Goal: Task Accomplishment & Management: Manage account settings

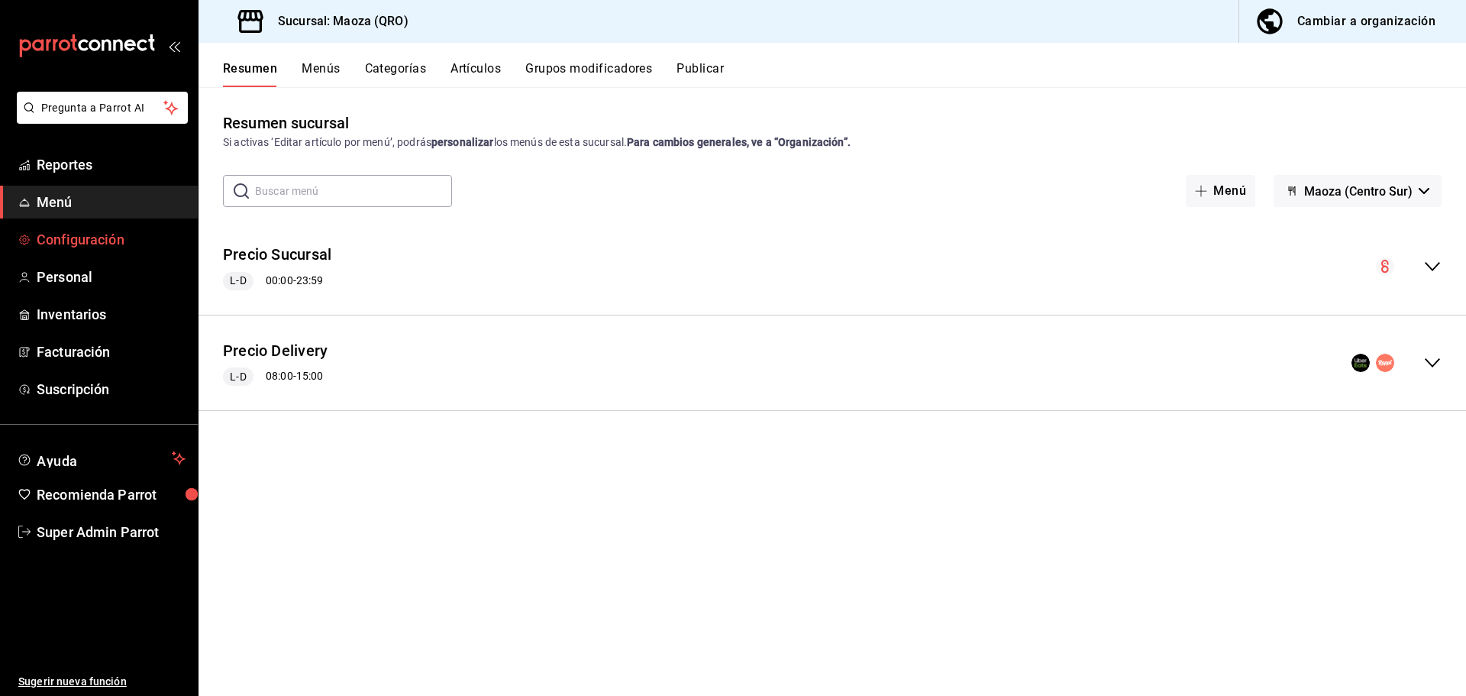
click at [110, 231] on span "Configuración" at bounding box center [111, 239] width 149 height 21
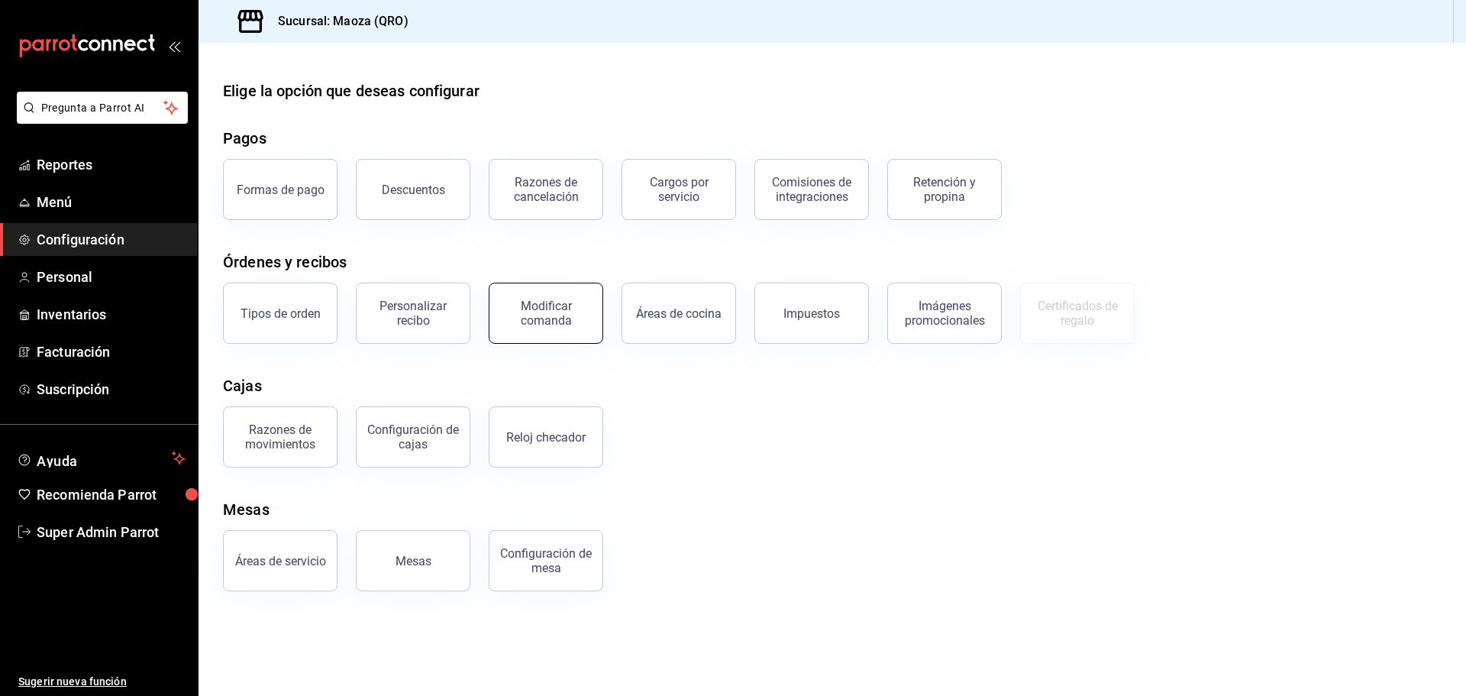
click at [538, 304] on div "Modificar comanda" at bounding box center [546, 313] width 95 height 29
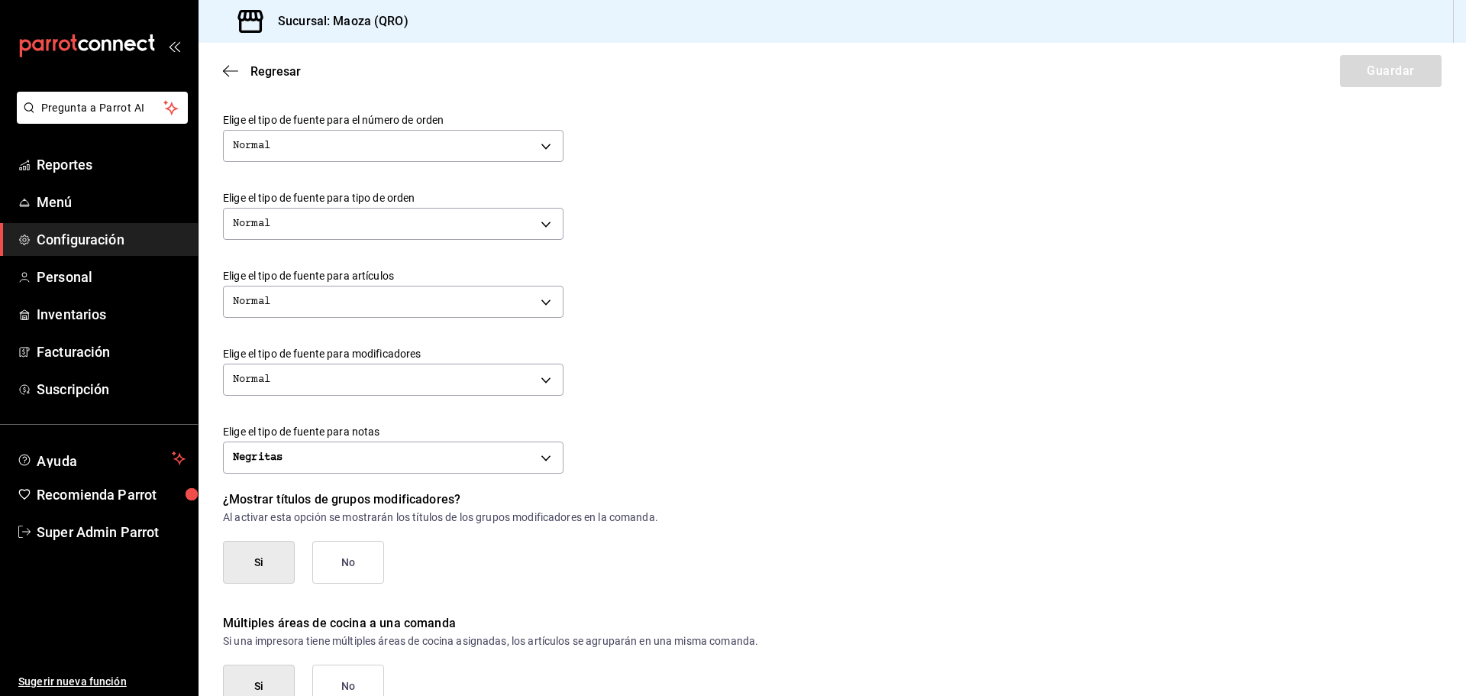
scroll to position [525, 0]
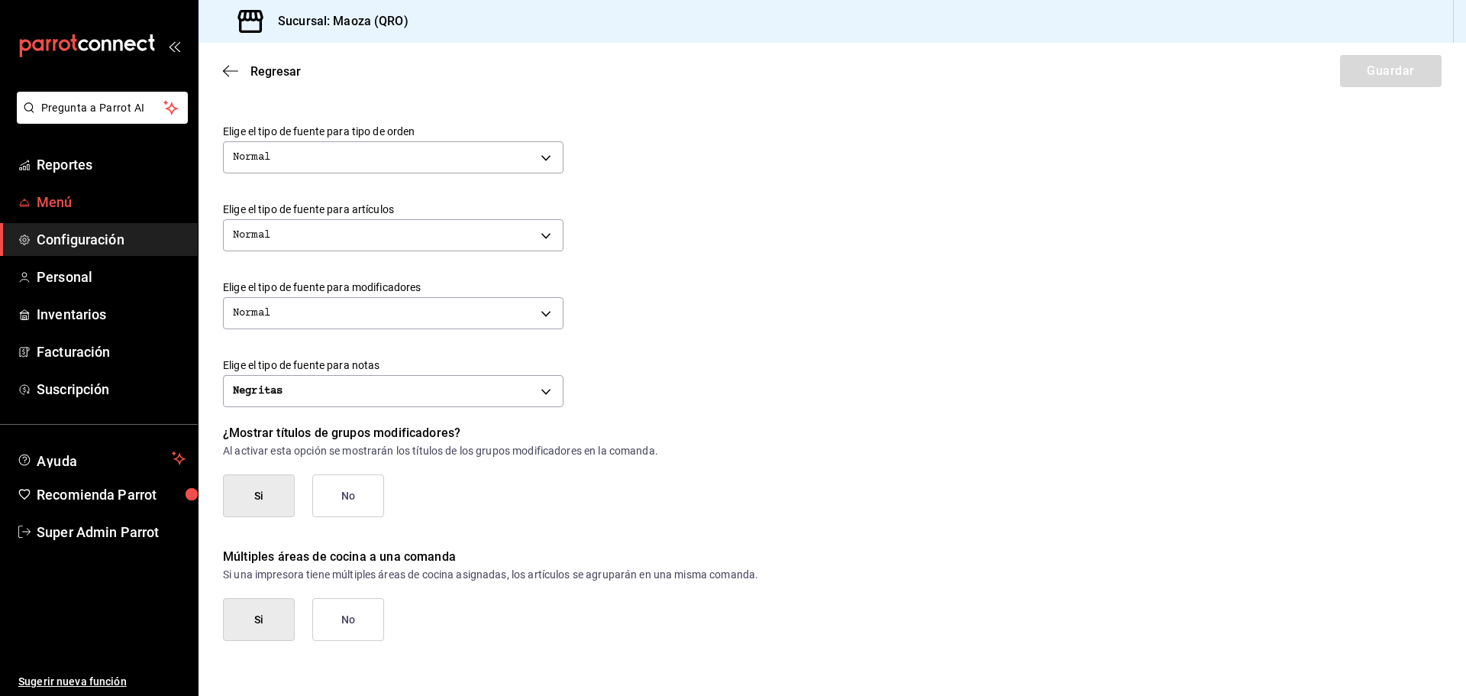
click at [77, 200] on span "Menú" at bounding box center [111, 202] width 149 height 21
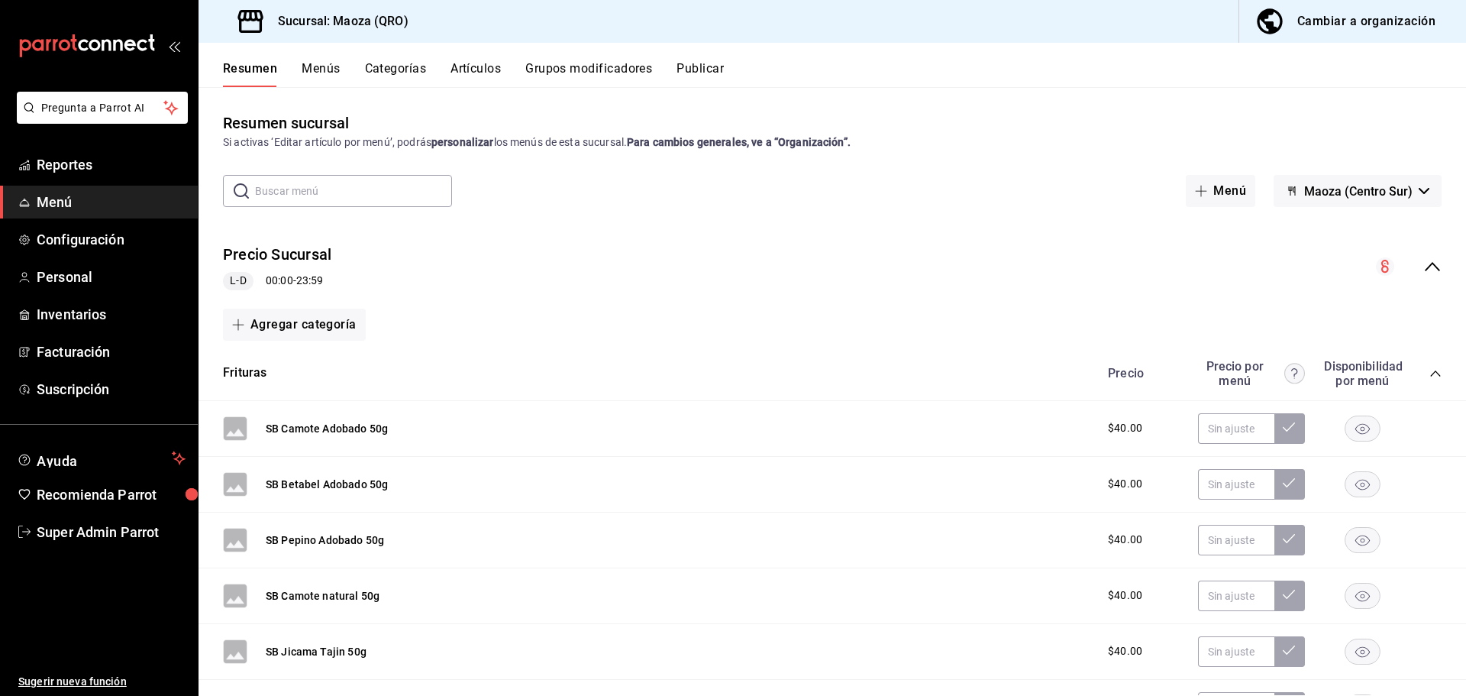
click at [311, 66] on button "Menús" at bounding box center [321, 74] width 38 height 26
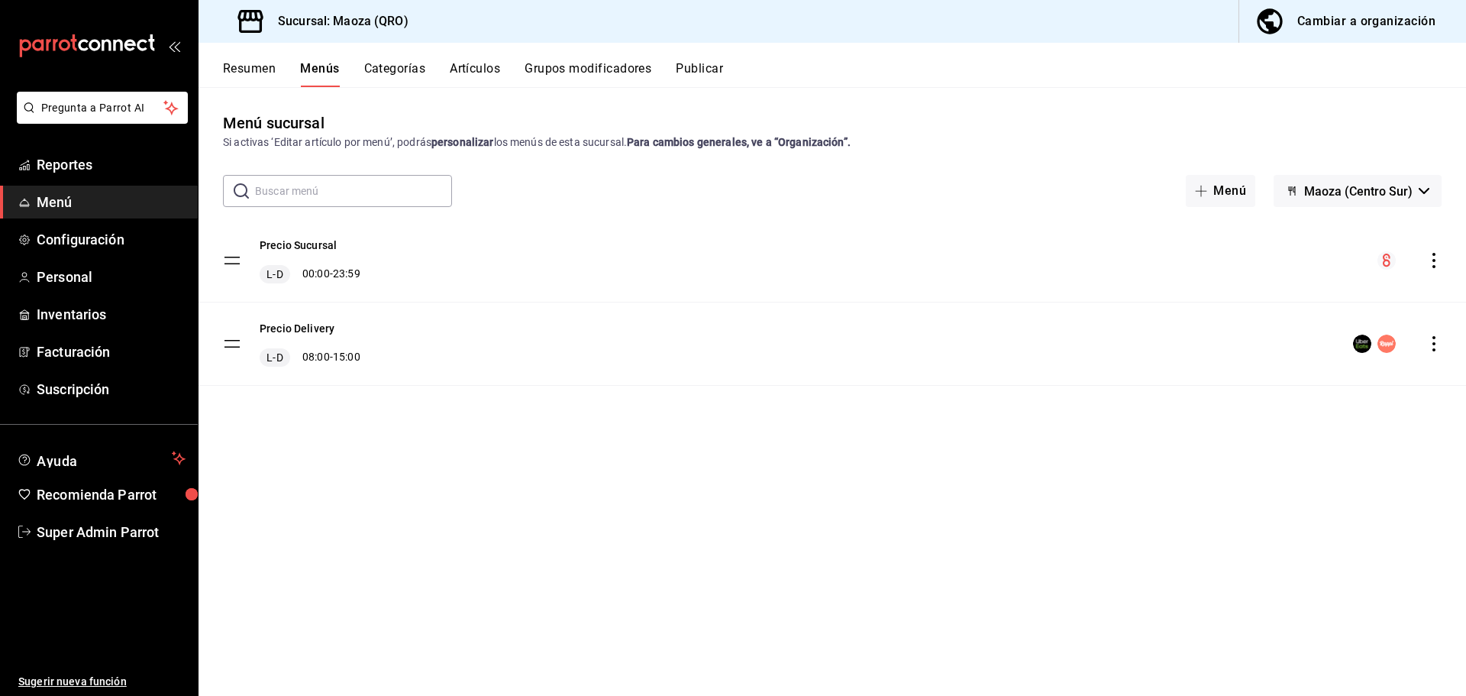
click at [1433, 346] on icon "actions" at bounding box center [1433, 343] width 15 height 15
click at [306, 419] on div at bounding box center [733, 348] width 1466 height 696
click at [283, 322] on button "Precio Delivery" at bounding box center [297, 328] width 75 height 15
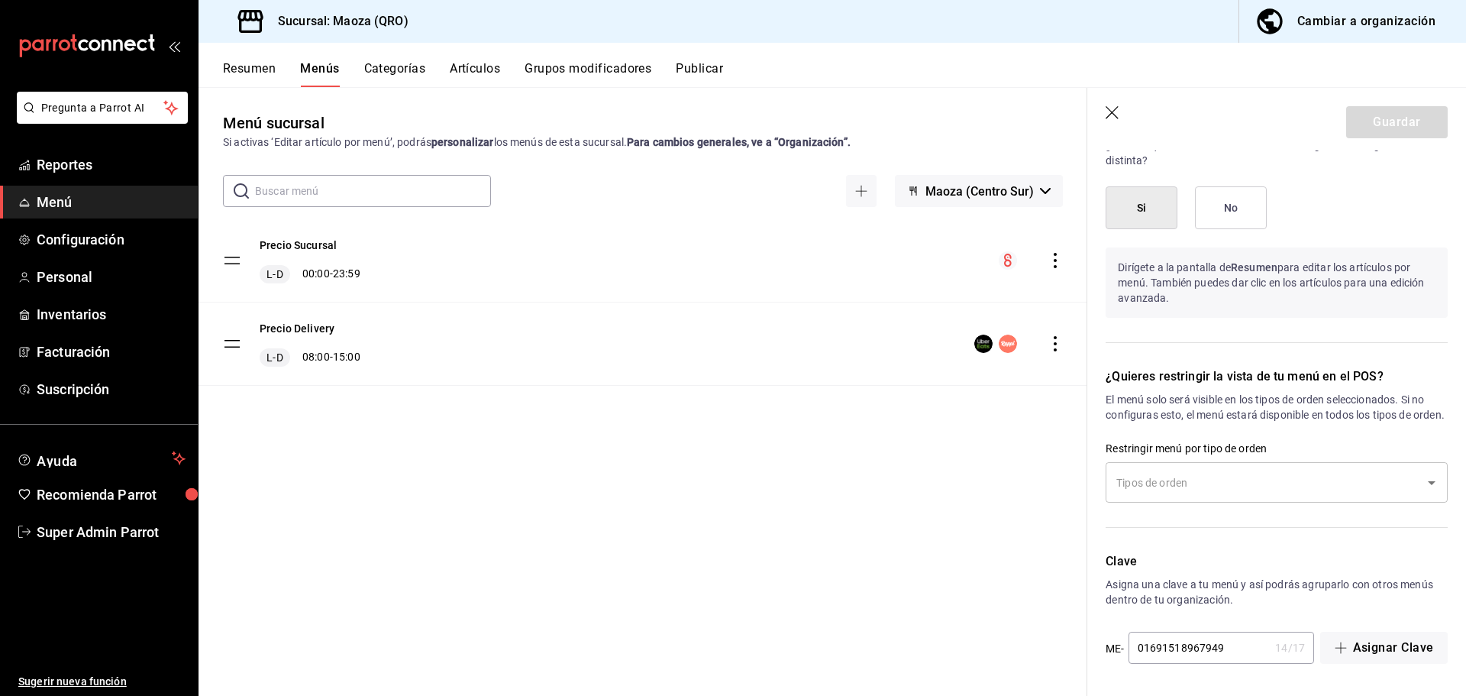
scroll to position [1261, 0]
click at [1114, 115] on icon "button" at bounding box center [1112, 112] width 13 height 13
checkbox input "false"
type input "1755746874429"
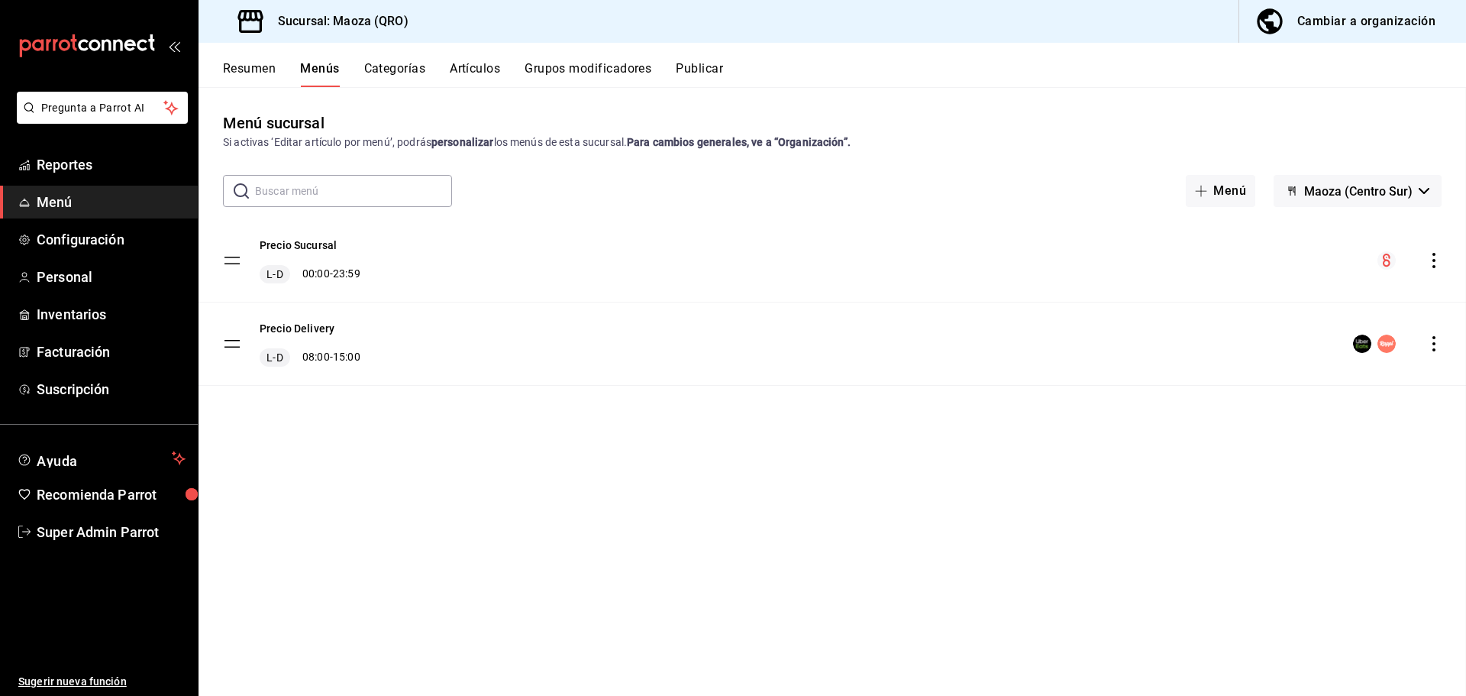
checkbox input "false"
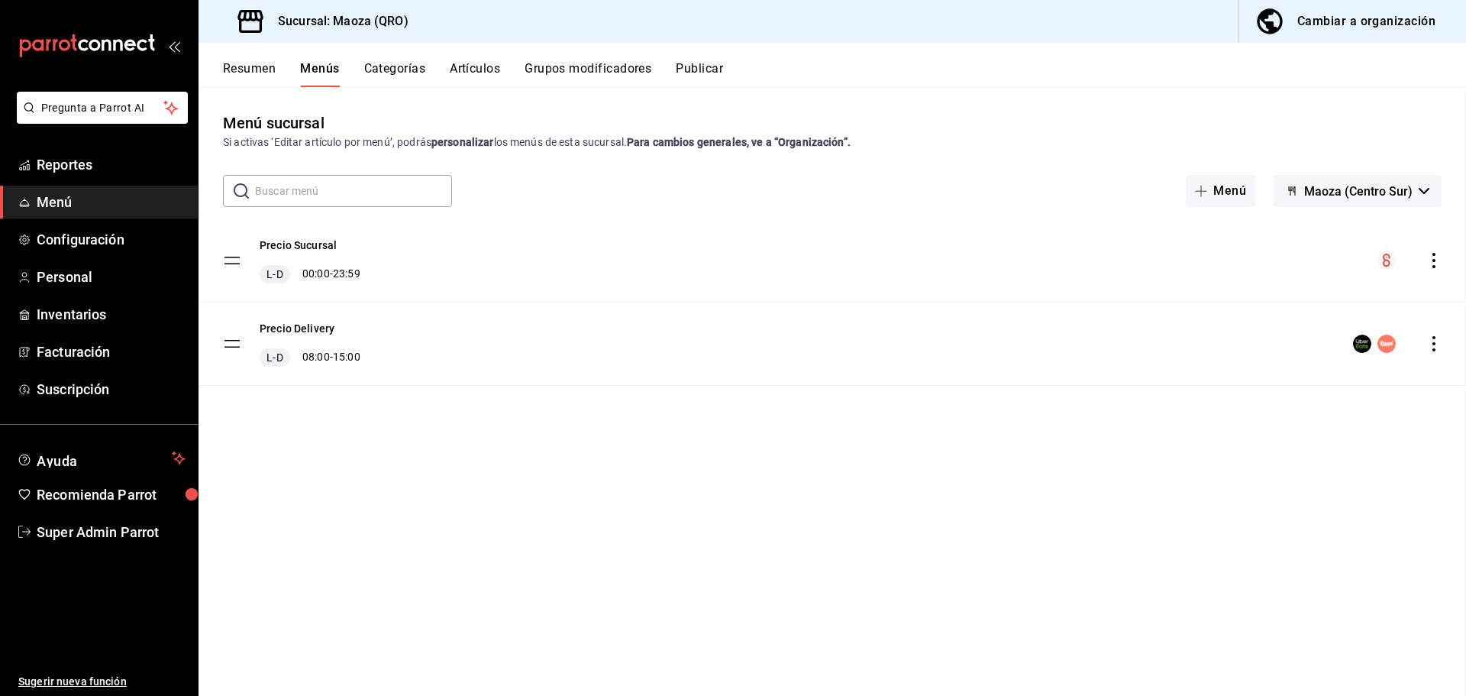
checkbox input "false"
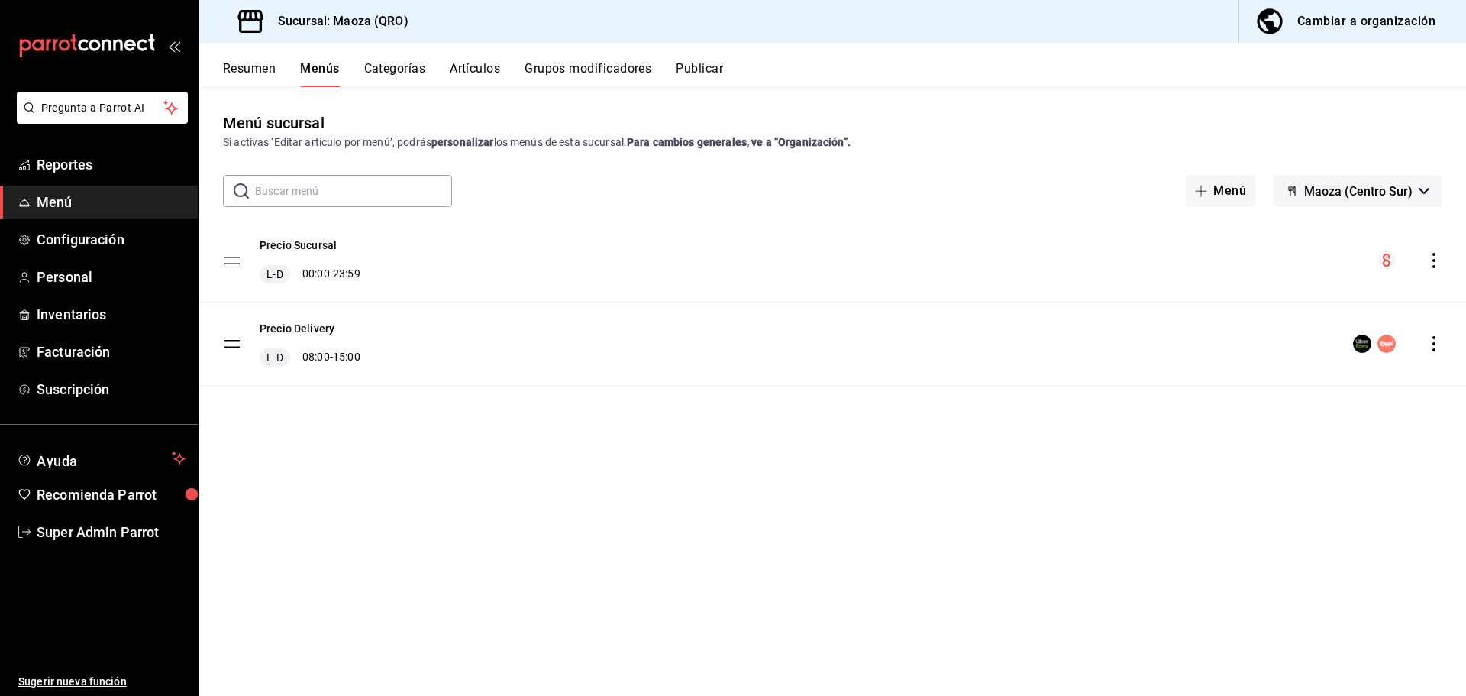
click at [240, 66] on button "Resumen" at bounding box center [249, 74] width 53 height 26
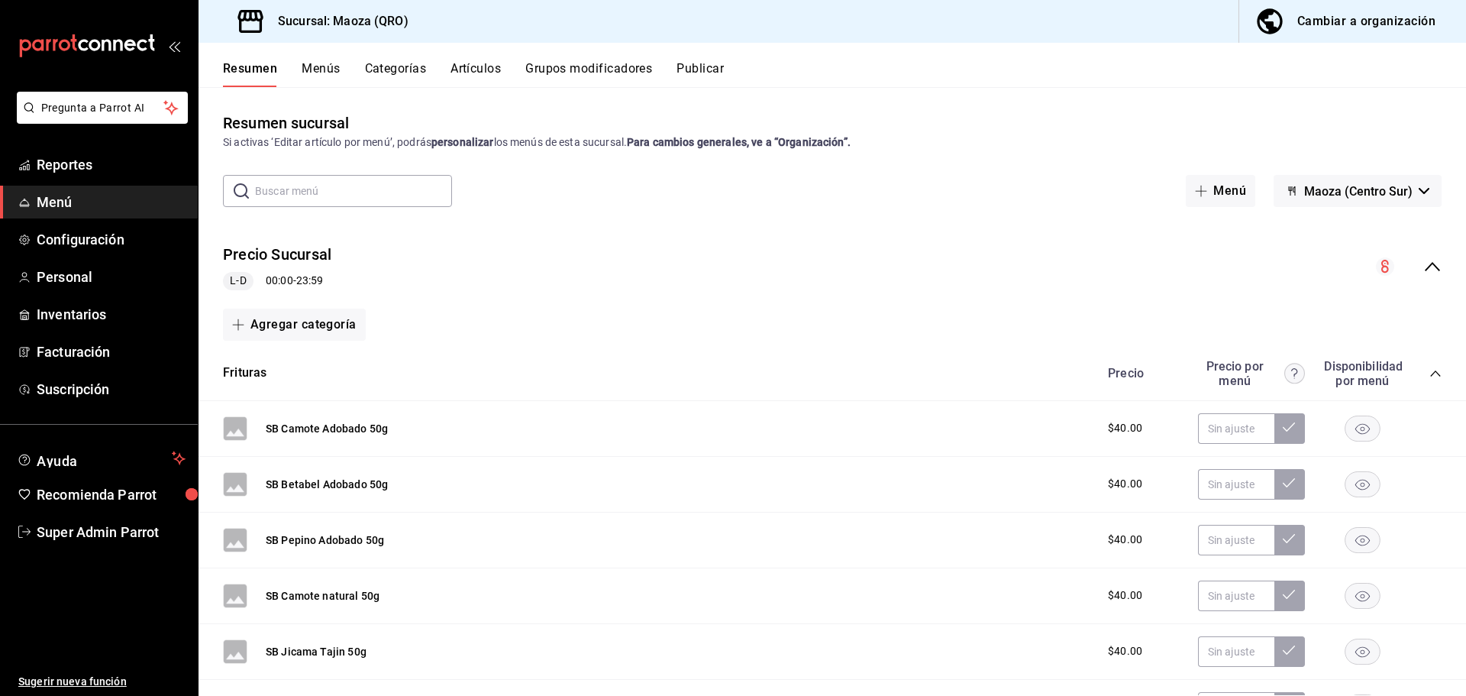
click at [1423, 262] on icon "collapse-menu-row" at bounding box center [1432, 266] width 18 height 18
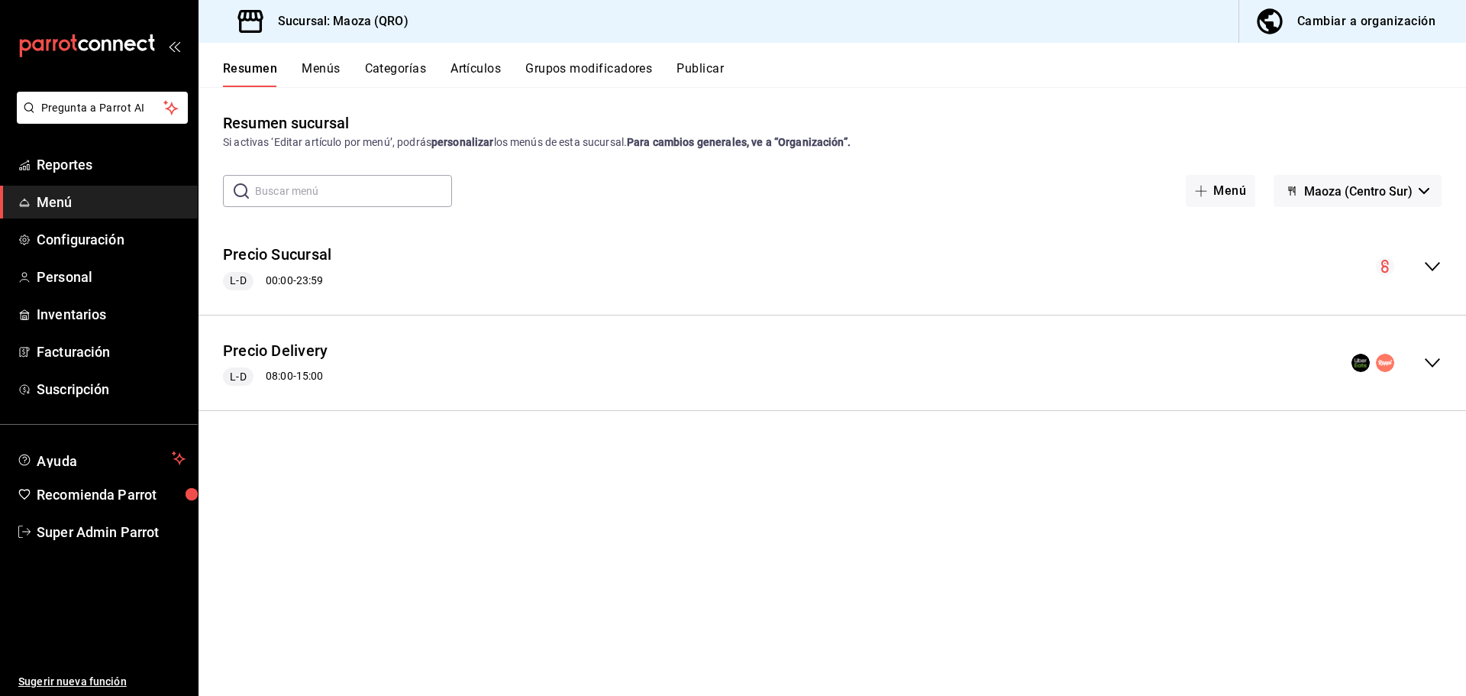
click at [1435, 363] on icon "collapse-menu-row" at bounding box center [1432, 362] width 15 height 9
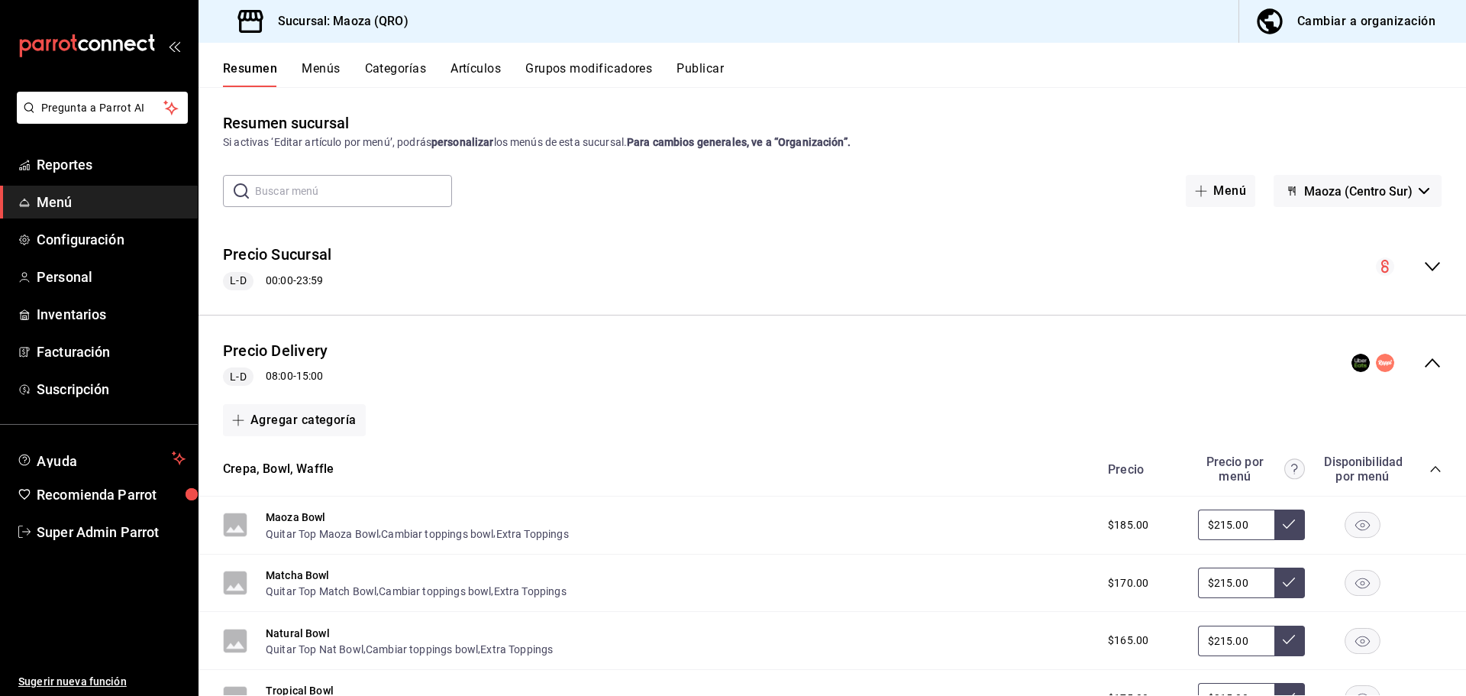
click at [1434, 363] on div "Precio Delivery [PERSON_NAME] 08:00 - 15:00" at bounding box center [832, 363] width 1267 height 71
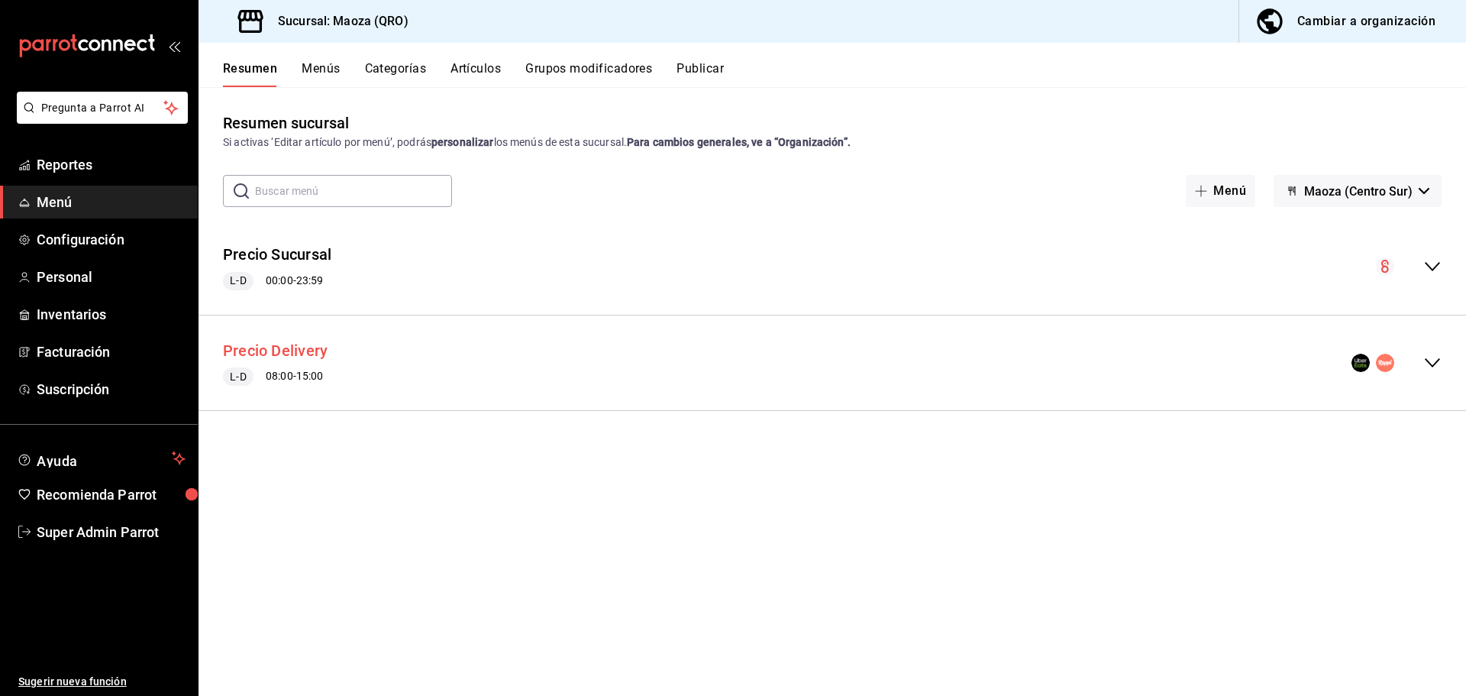
click at [302, 355] on button "Precio Delivery" at bounding box center [275, 351] width 105 height 22
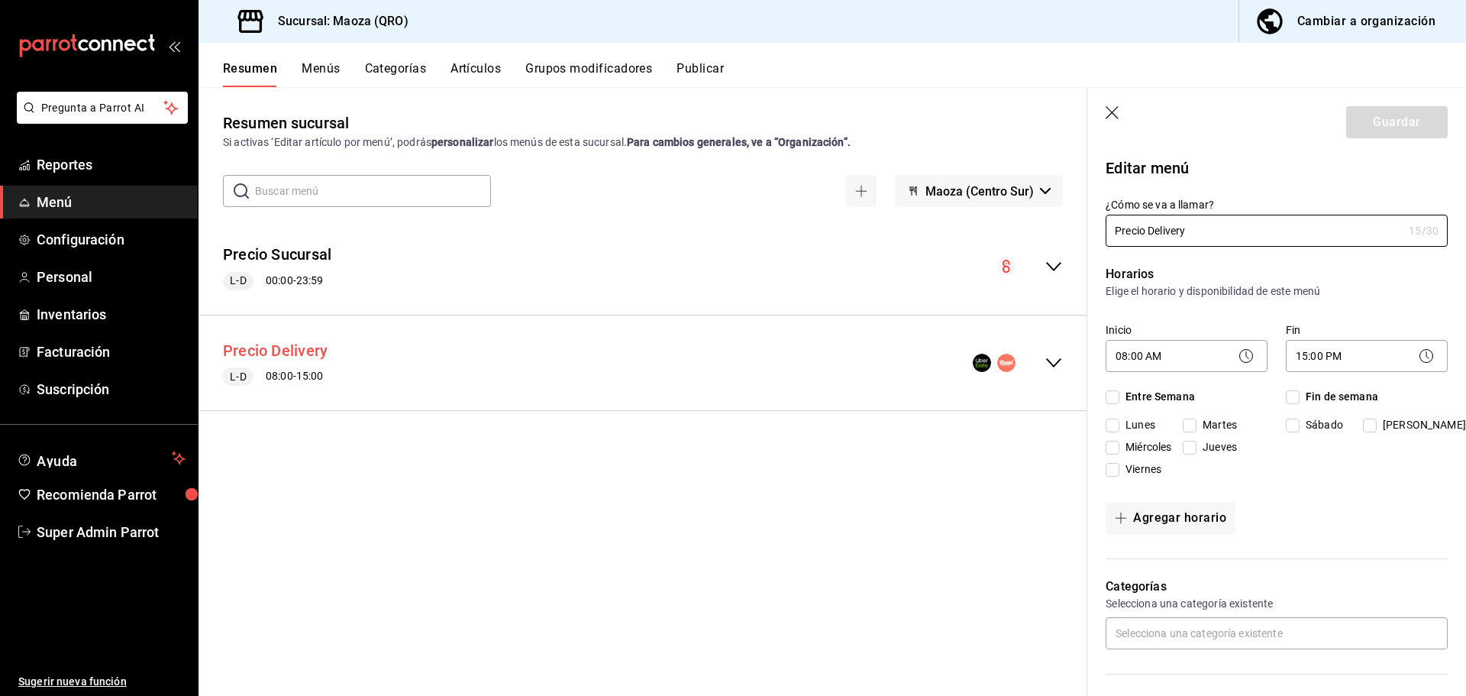
checkbox input "true"
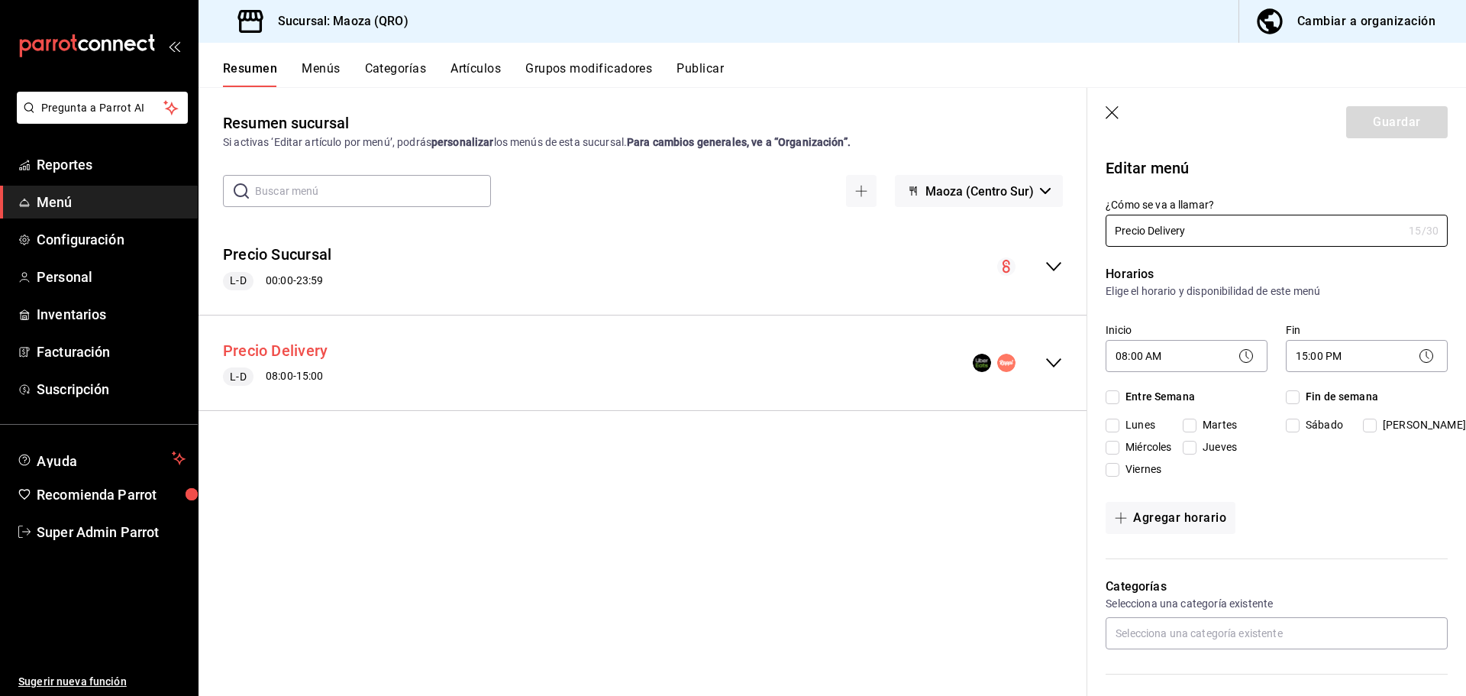
checkbox input "true"
click at [1109, 113] on icon "button" at bounding box center [1113, 113] width 15 height 15
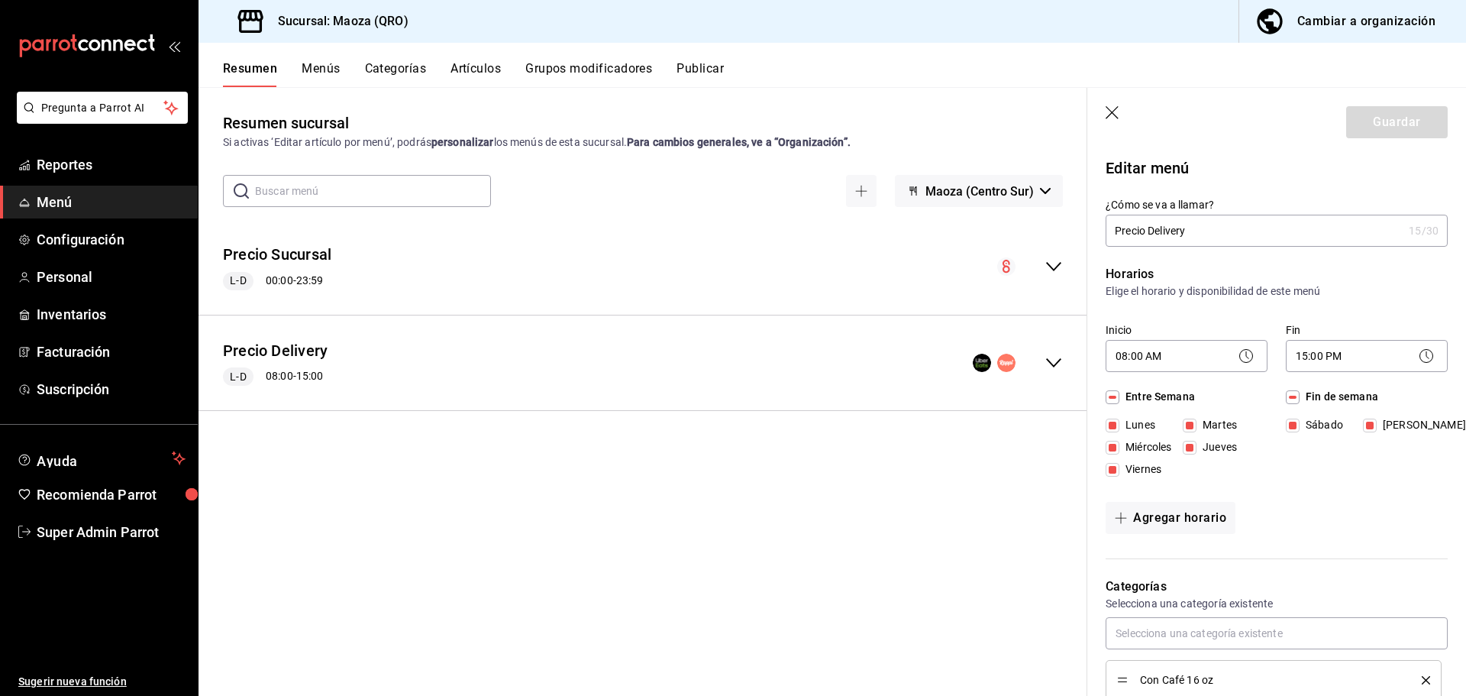
checkbox input "false"
type input "1755746897461"
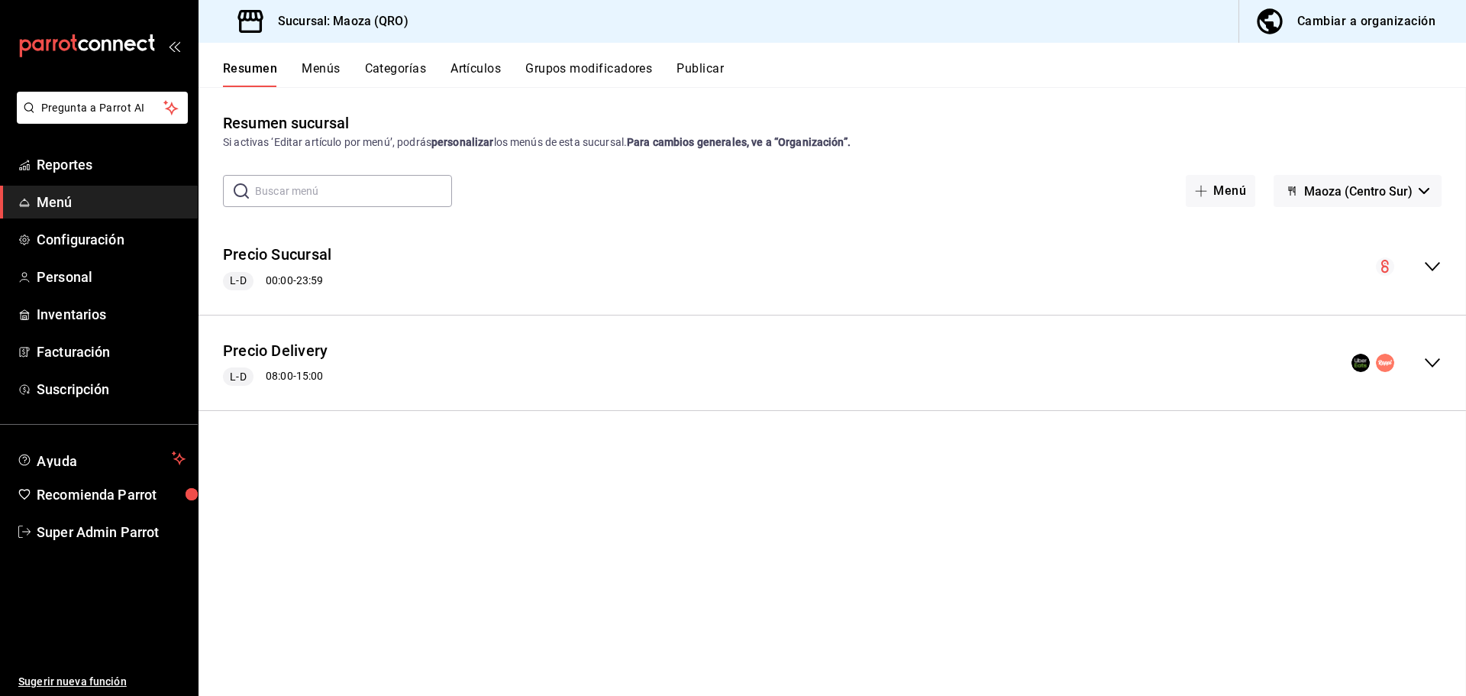
checkbox input "false"
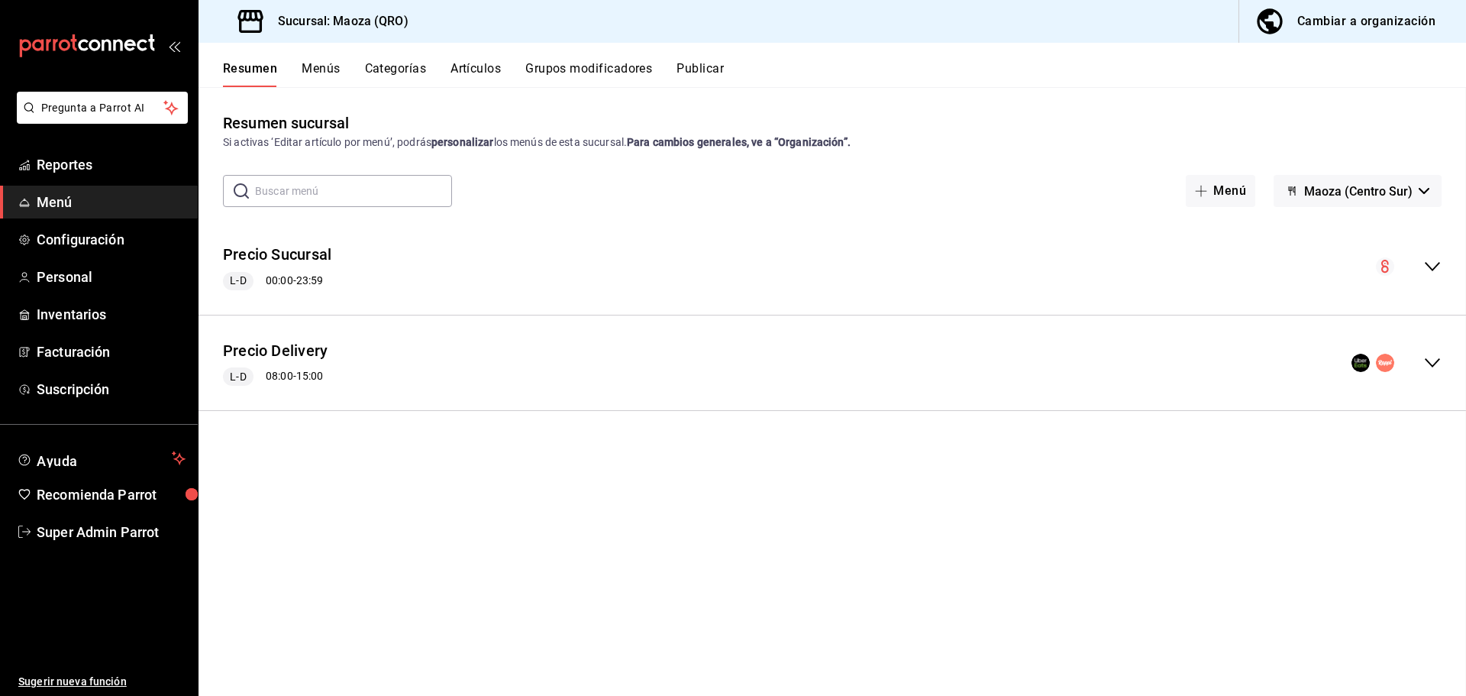
checkbox input "false"
click at [105, 239] on span "Configuración" at bounding box center [111, 239] width 149 height 21
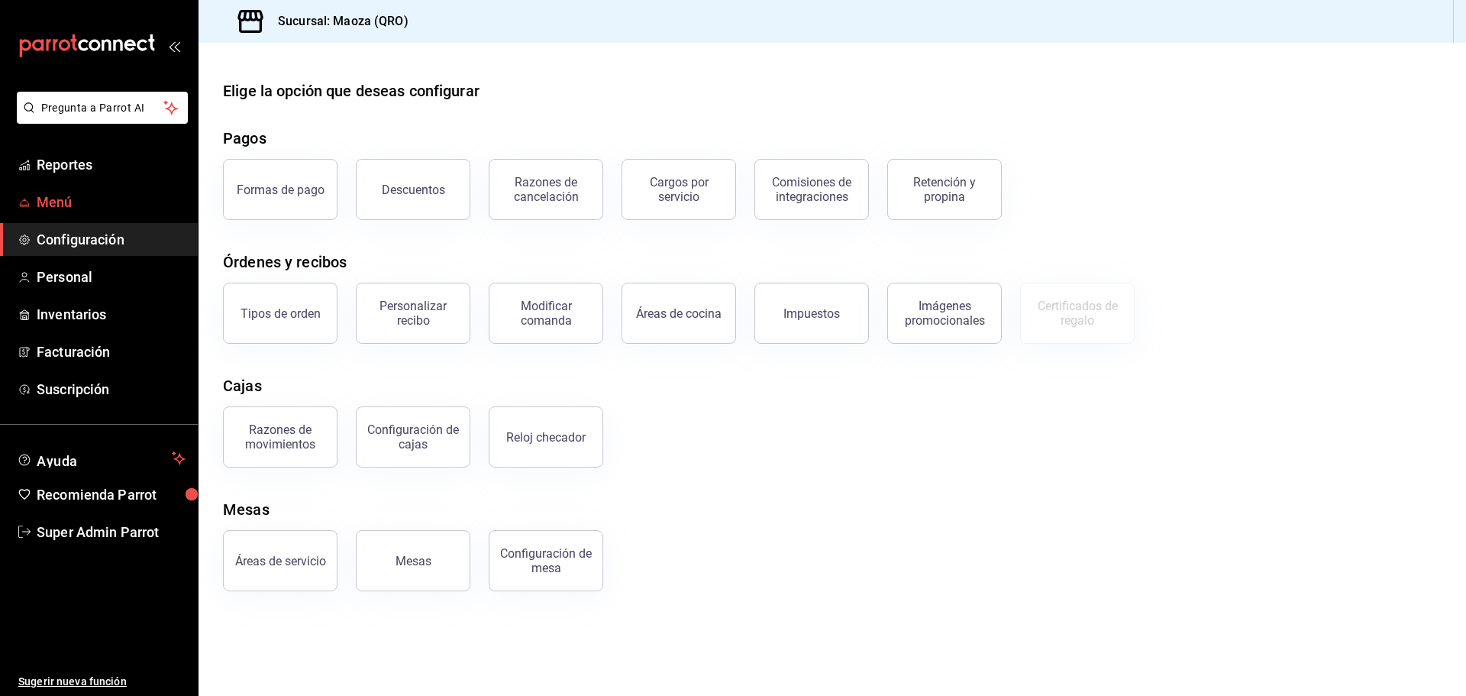
click at [63, 205] on span "Menú" at bounding box center [111, 202] width 149 height 21
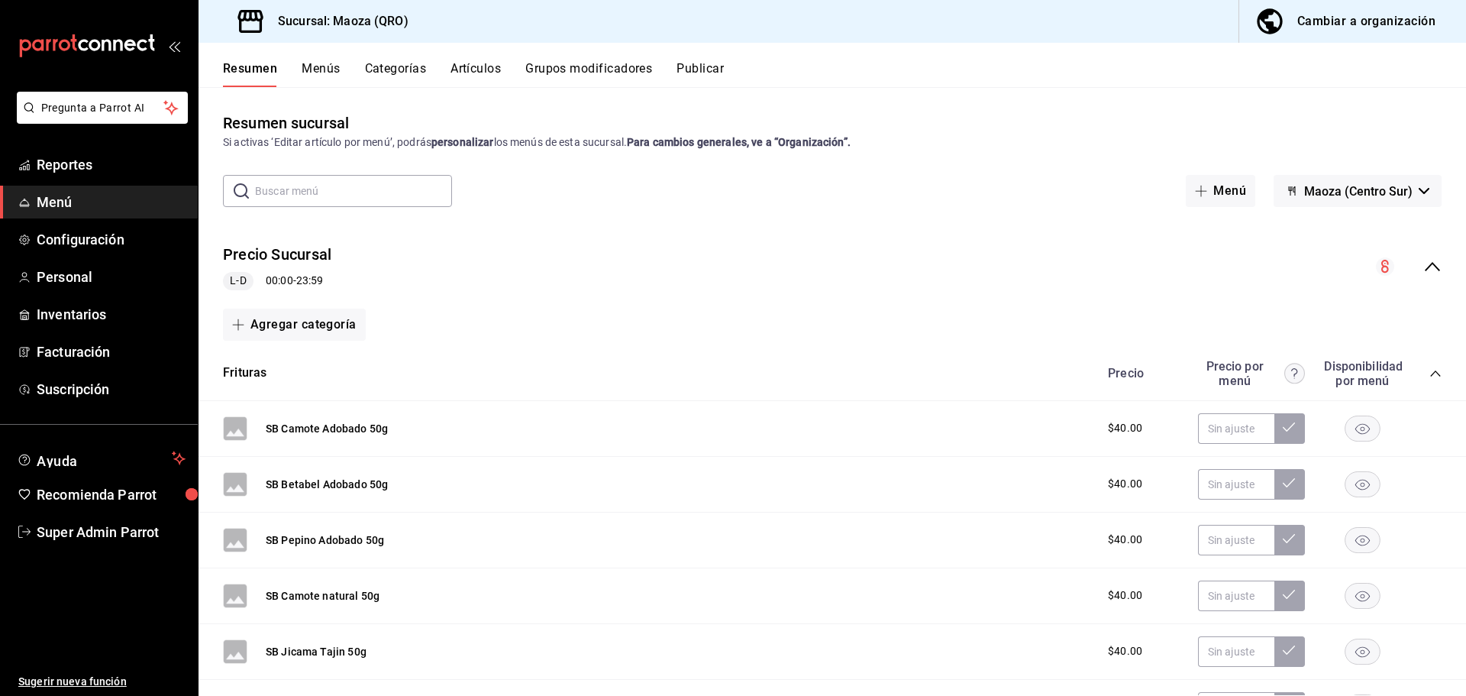
click at [690, 63] on button "Publicar" at bounding box center [699, 74] width 47 height 26
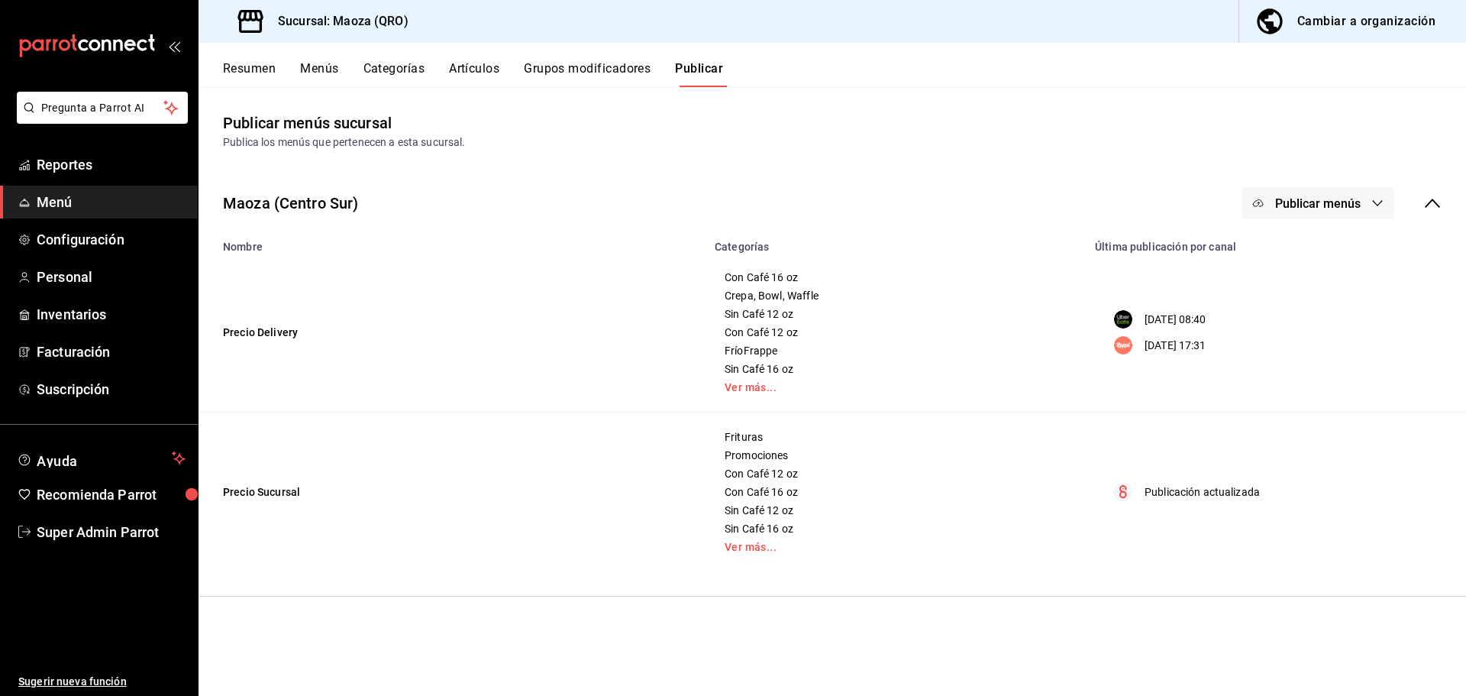
click at [1380, 199] on icon "button" at bounding box center [1377, 203] width 12 height 12
click at [1121, 203] on div at bounding box center [733, 348] width 1466 height 696
click at [745, 388] on link "Ver más..." at bounding box center [896, 387] width 342 height 11
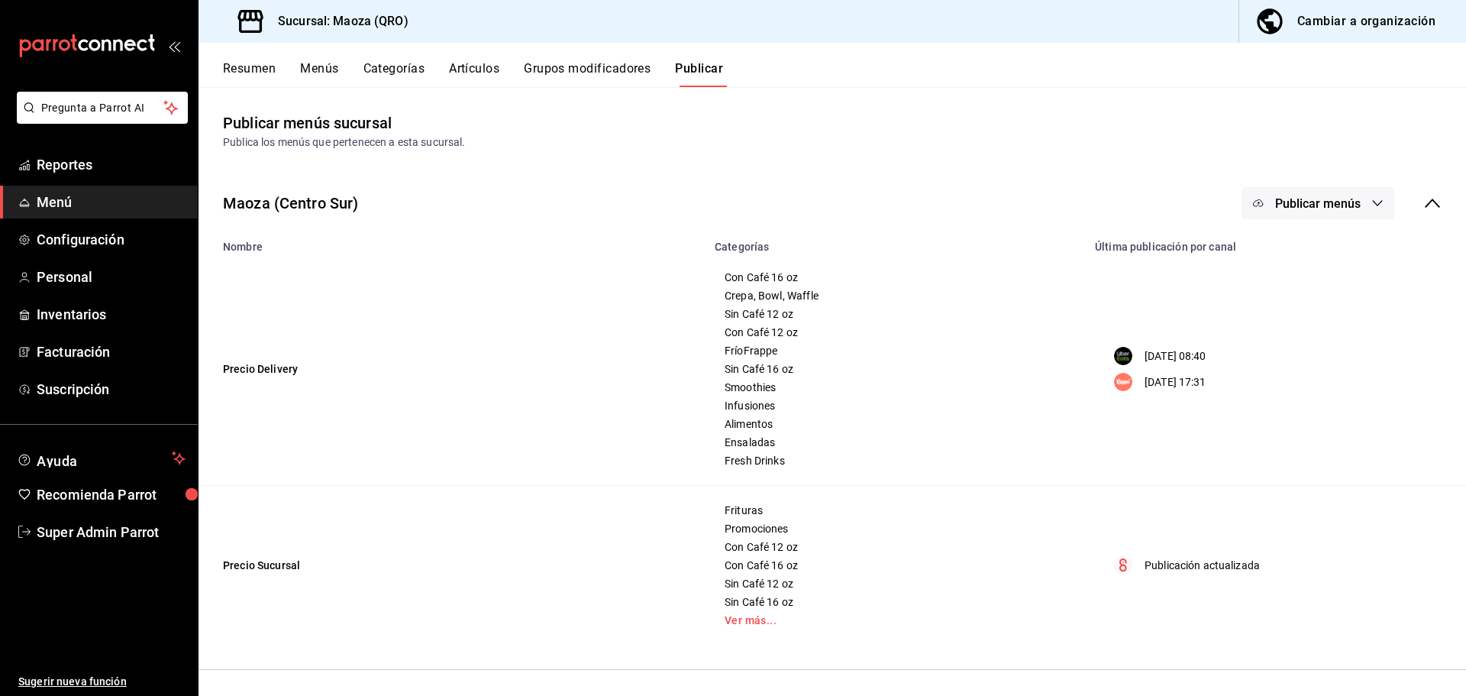
click at [1380, 202] on icon "button" at bounding box center [1377, 203] width 12 height 12
click at [1370, 144] on div at bounding box center [733, 348] width 1466 height 696
click at [1431, 199] on icon at bounding box center [1432, 203] width 18 height 18
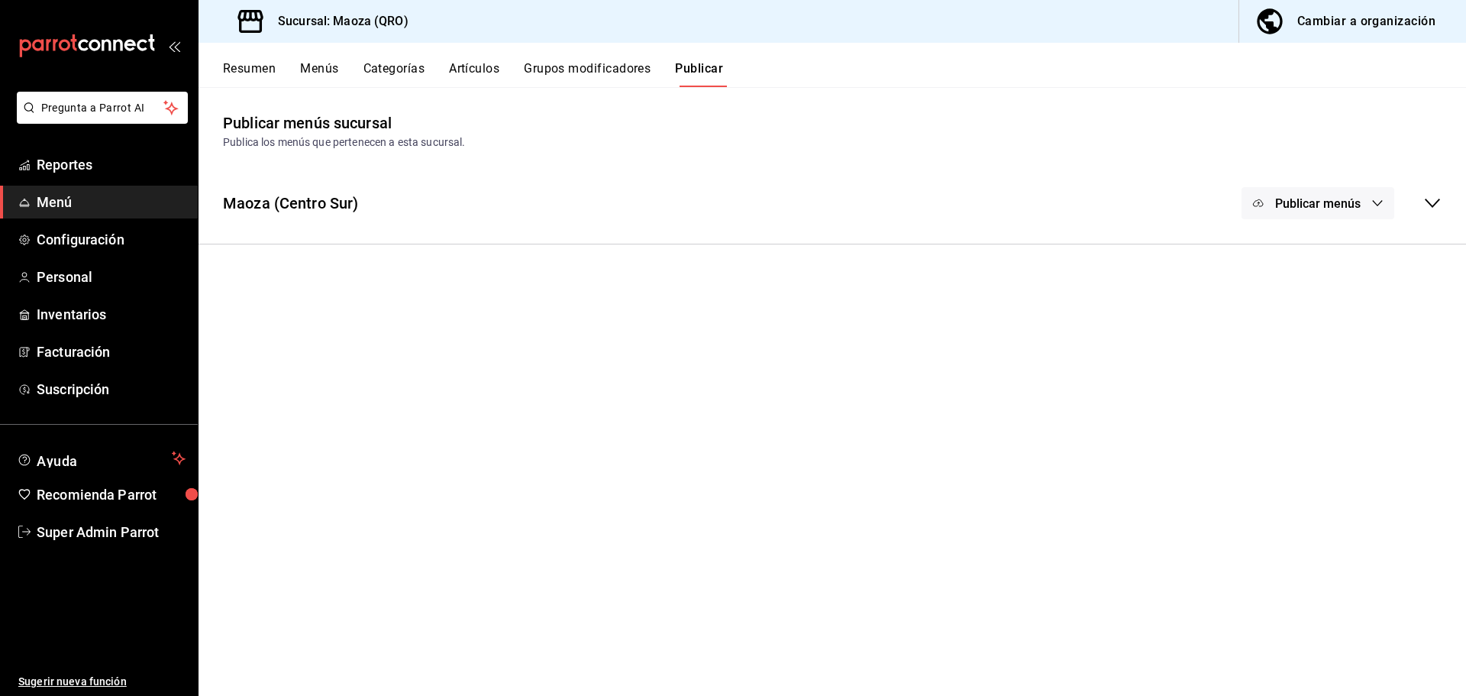
click at [1431, 199] on icon at bounding box center [1432, 203] width 18 height 18
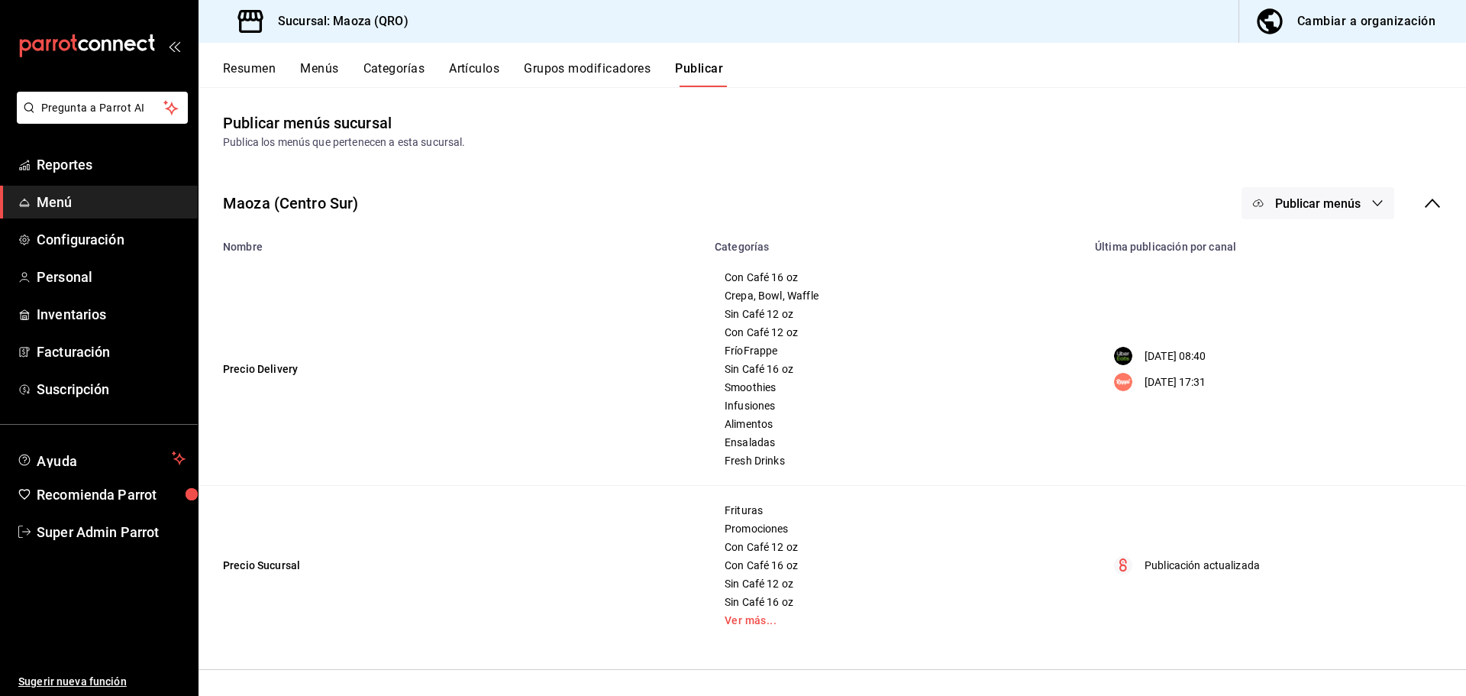
click at [311, 63] on button "Menús" at bounding box center [319, 74] width 38 height 26
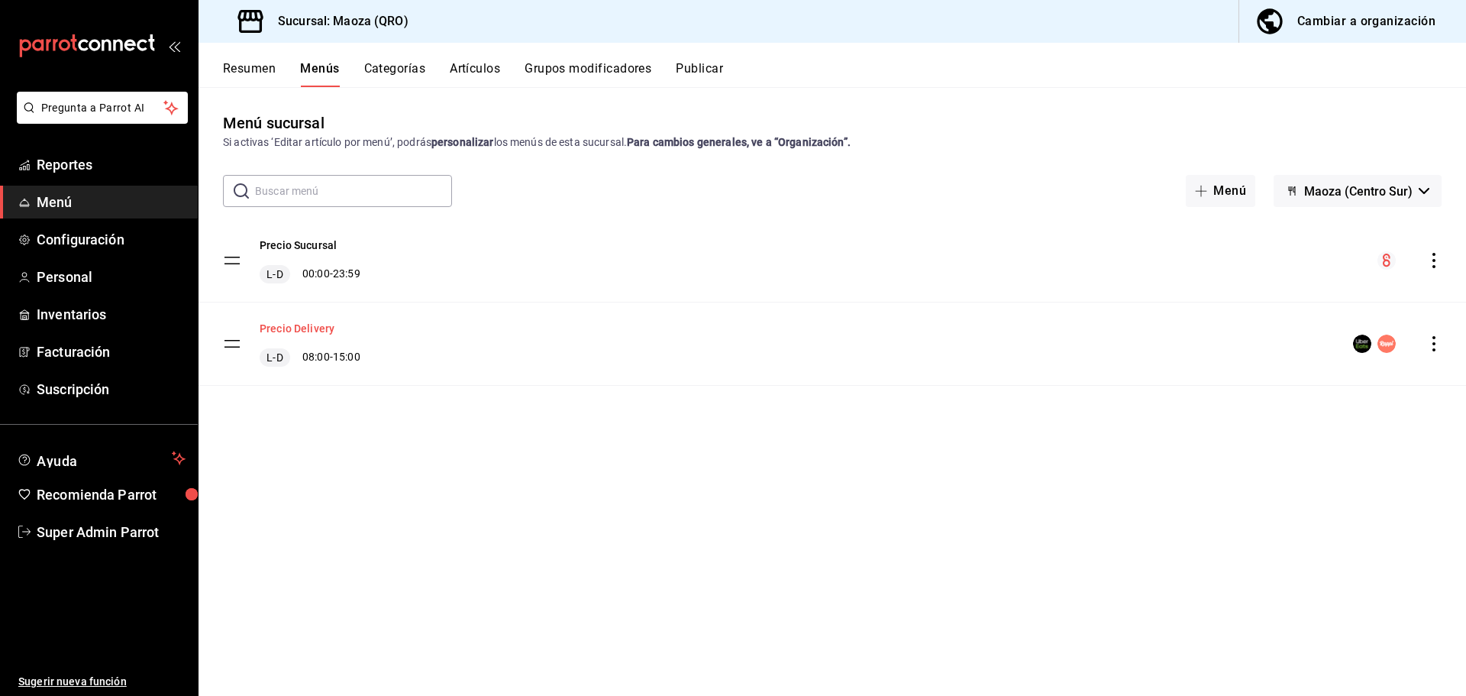
click at [300, 330] on button "Precio Delivery" at bounding box center [297, 328] width 75 height 15
